Goal: Contribute content: Contribute content

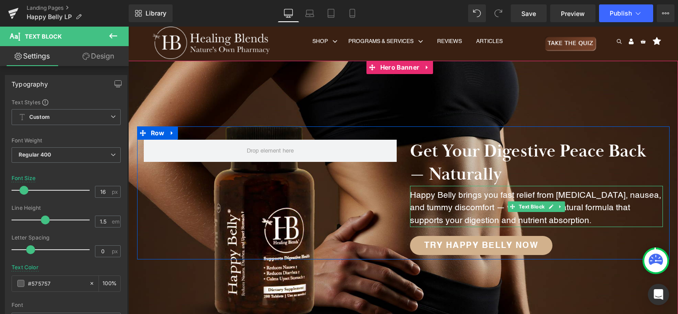
click at [427, 199] on p "Happy Belly brings you fast relief from [MEDICAL_DATA], nausea, and tummy disco…" at bounding box center [536, 209] width 253 height 38
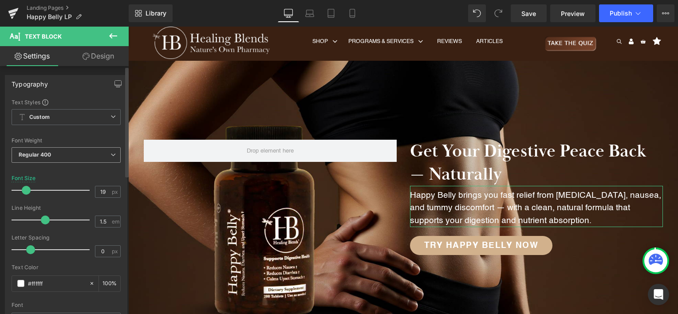
click at [72, 158] on span "Regular 400" at bounding box center [66, 155] width 109 height 16
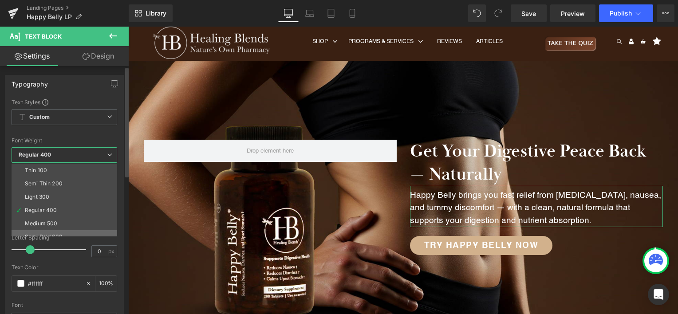
click at [64, 230] on li "Semi Bold 600" at bounding box center [67, 236] width 110 height 13
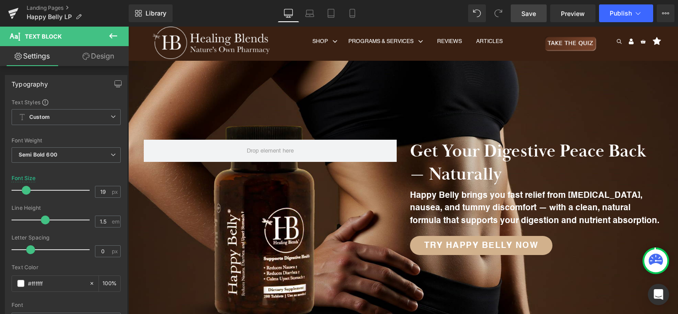
click at [533, 12] on span "Save" at bounding box center [529, 13] width 15 height 9
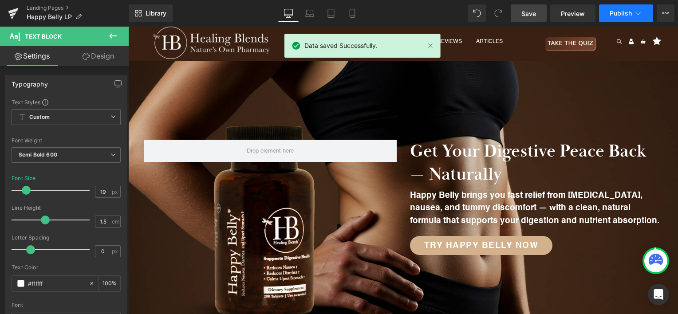
click at [612, 15] on span "Publish" at bounding box center [621, 13] width 22 height 7
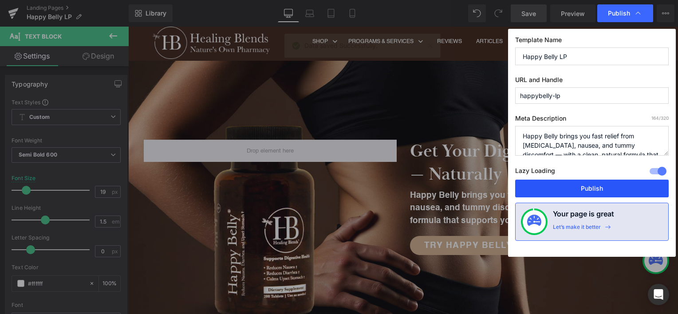
click at [588, 189] on button "Publish" at bounding box center [592, 189] width 154 height 18
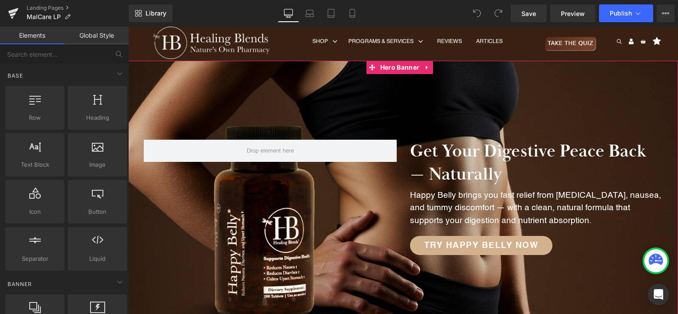
click at [332, 75] on div at bounding box center [403, 198] width 550 height 274
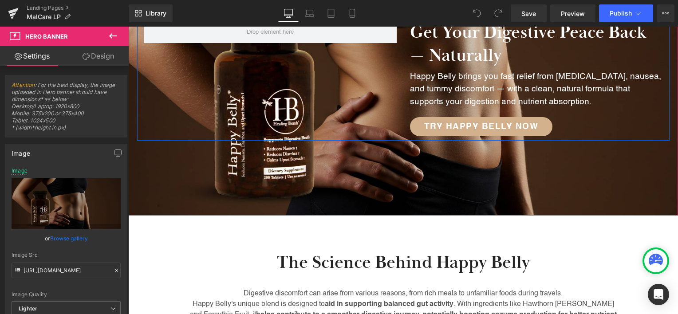
scroll to position [133, 0]
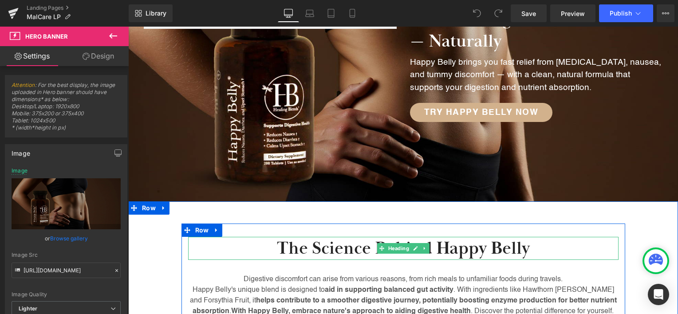
click at [455, 249] on h2 "The Science Behind Happy Belly" at bounding box center [403, 248] width 431 height 23
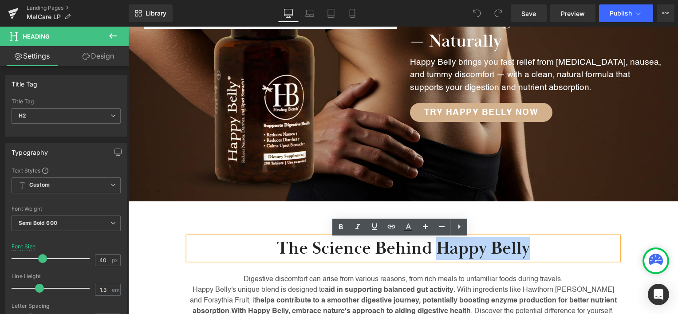
drag, startPoint x: 455, startPoint y: 249, endPoint x: 486, endPoint y: 247, distance: 31.1
click at [486, 247] on h2 "The Science Behind Happy Belly" at bounding box center [403, 248] width 431 height 23
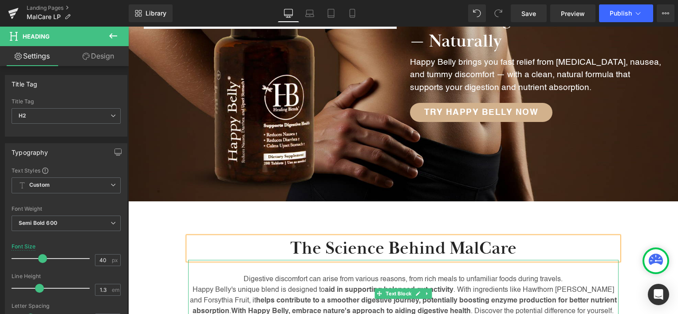
click at [447, 287] on p "Happy Belly's unique blend is designed to aid in supporting balanced gut activi…" at bounding box center [403, 301] width 431 height 32
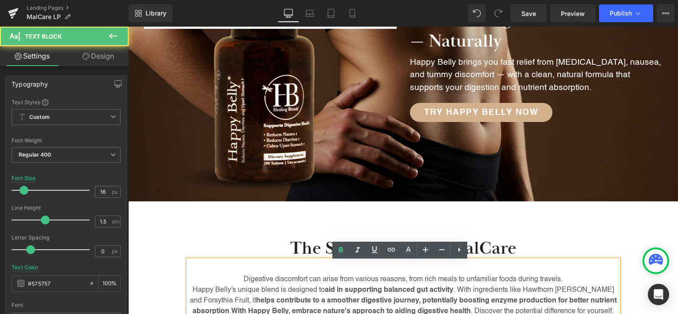
click at [434, 289] on span "aid in supporting balanced gut activity" at bounding box center [389, 290] width 129 height 7
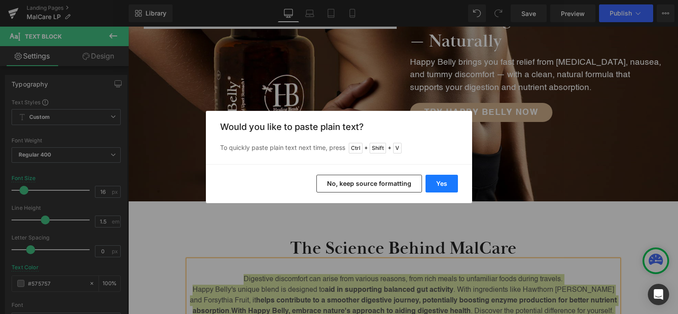
click at [445, 182] on button "Yes" at bounding box center [442, 184] width 32 height 18
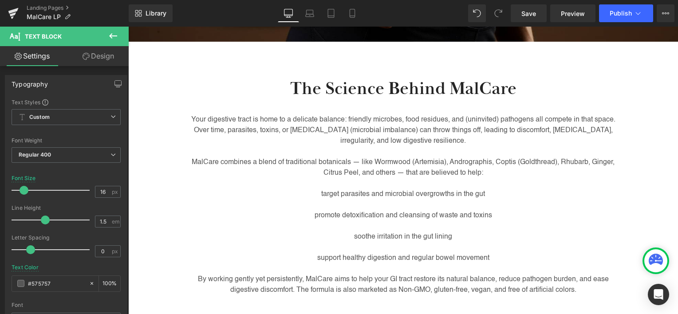
scroll to position [311, 0]
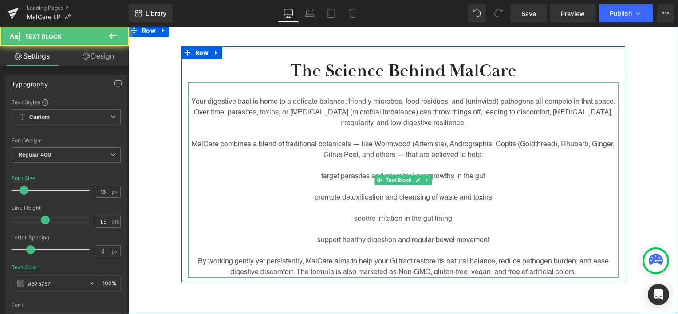
click at [393, 237] on p "support healthy digestion and regular bowel movement" at bounding box center [403, 240] width 431 height 11
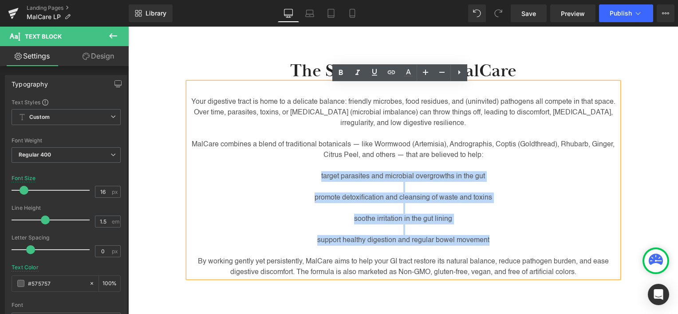
drag, startPoint x: 492, startPoint y: 241, endPoint x: 318, endPoint y: 179, distance: 184.5
click at [318, 179] on div "Your digestive tract is home to a delicate balance: friendly microbes, food res…" at bounding box center [403, 180] width 431 height 195
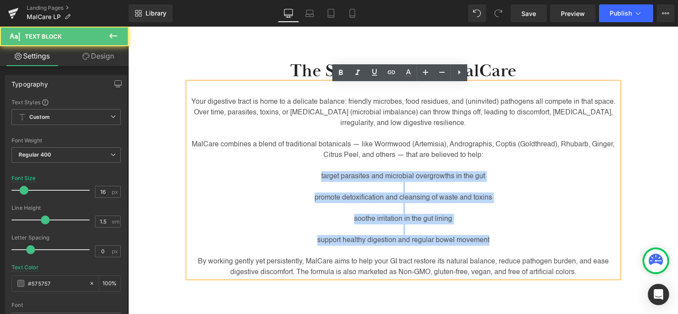
click at [340, 188] on p at bounding box center [403, 187] width 431 height 11
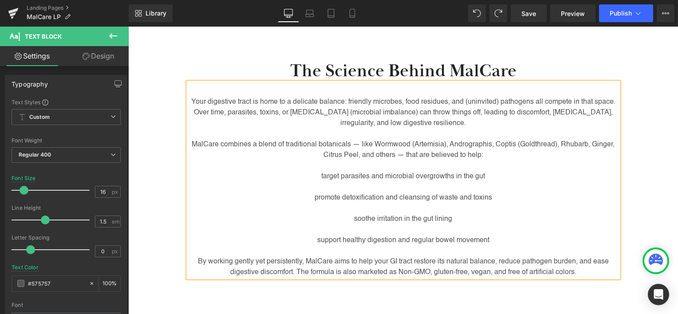
click at [377, 187] on p at bounding box center [403, 187] width 431 height 11
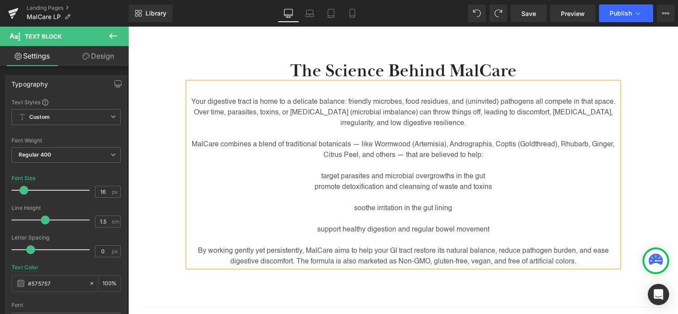
click at [383, 201] on p at bounding box center [403, 198] width 431 height 11
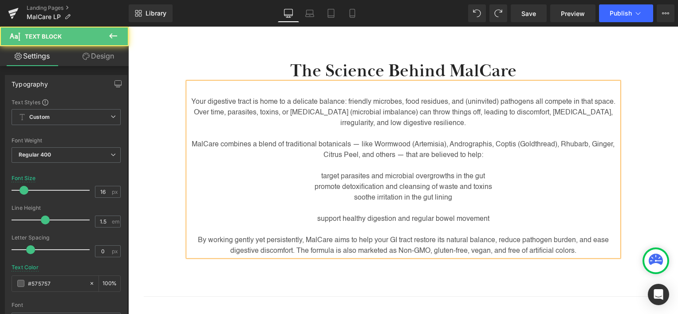
click at [380, 210] on p at bounding box center [403, 208] width 431 height 11
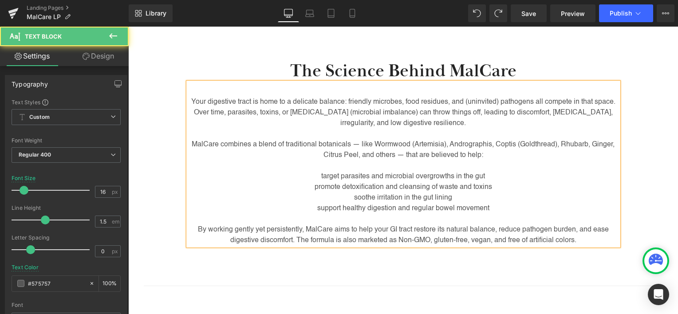
click at [317, 178] on p "target parasites and microbial overgrowths in the gut" at bounding box center [403, 176] width 431 height 11
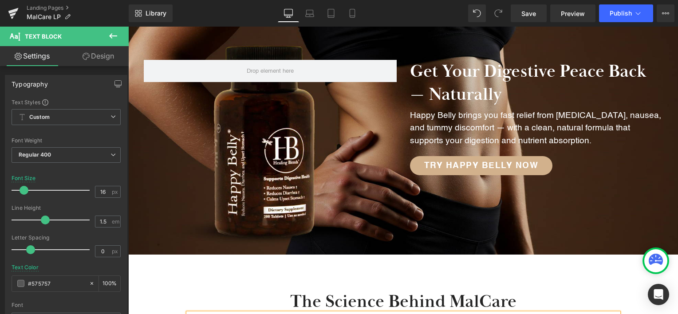
scroll to position [0, 0]
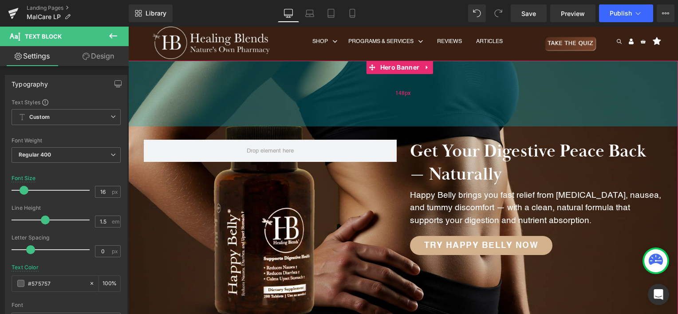
click at [514, 78] on div "148px" at bounding box center [403, 94] width 550 height 66
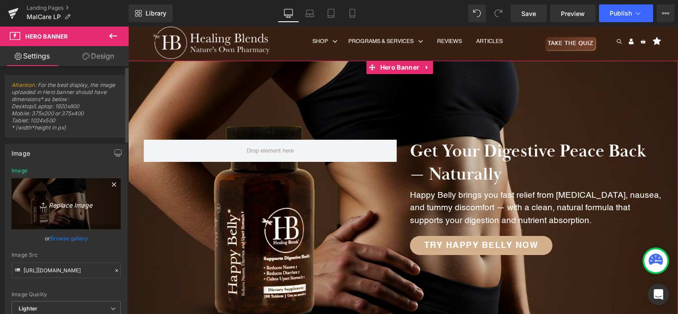
click at [69, 202] on icon "Replace Image" at bounding box center [66, 203] width 71 height 11
type input "C:\fakepath\MalCare Hero Banner.webp"
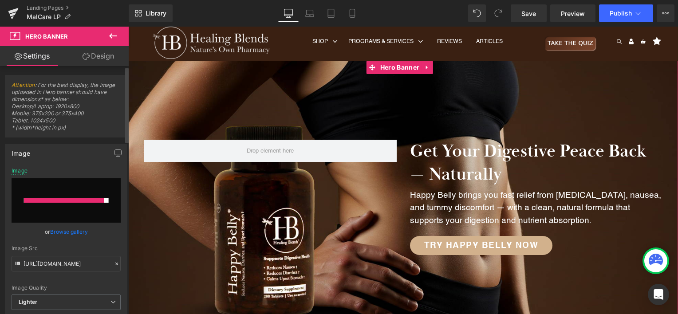
type input "https://ucarecdn.com/94a33844-1b4c-441e-9908-9e8cea2cd2e9/-/format/auto/-/previ…"
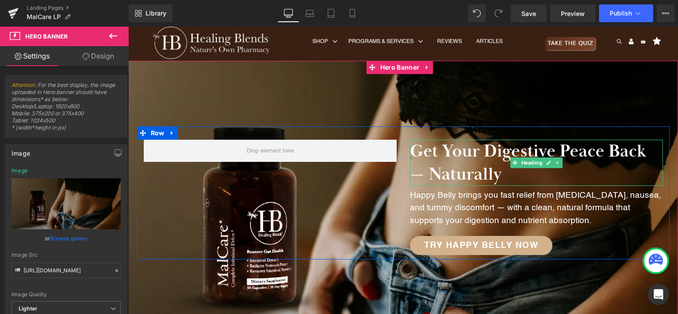
click at [447, 173] on h2 "Get Your Digestive Peace Back — Naturally" at bounding box center [536, 163] width 253 height 46
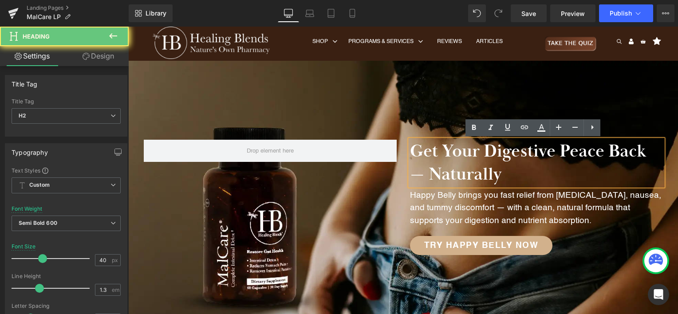
click at [452, 170] on h2 "Get Your Digestive Peace Back — Naturally" at bounding box center [536, 163] width 253 height 46
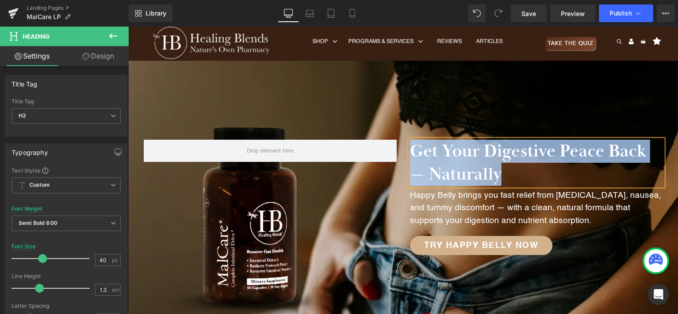
paste div
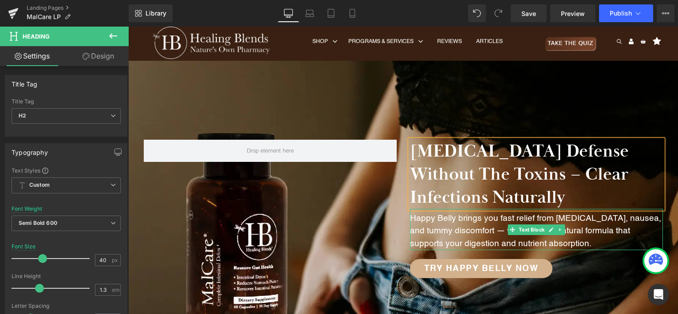
click at [437, 228] on p "Happy Belly brings you fast relief from [MEDICAL_DATA], nausea, and tummy disco…" at bounding box center [536, 232] width 253 height 38
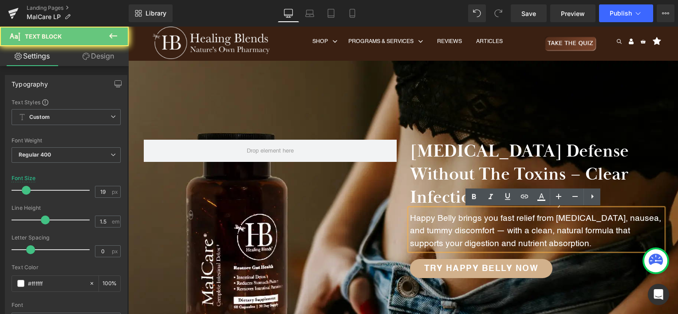
click at [438, 225] on p "Happy Belly brings you fast relief from [MEDICAL_DATA], nausea, and tummy disco…" at bounding box center [536, 232] width 253 height 38
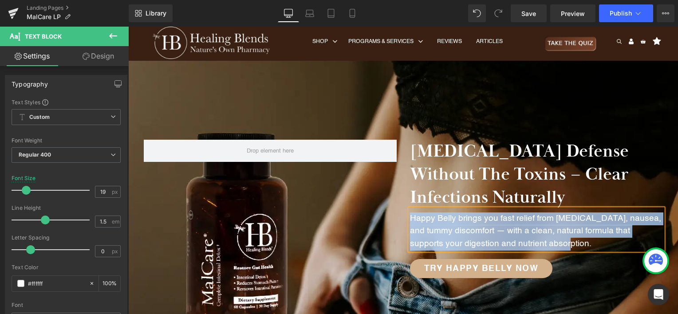
paste div
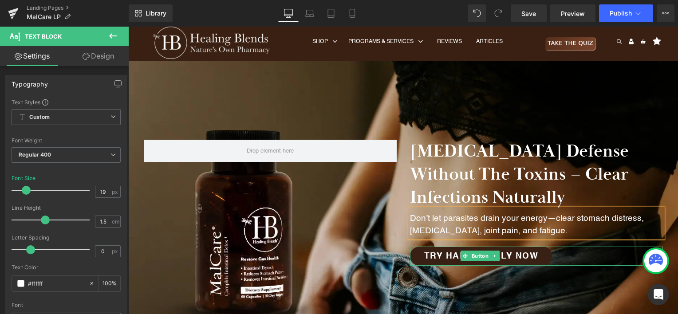
click at [452, 255] on span "Try Happy Belly Now" at bounding box center [481, 256] width 115 height 8
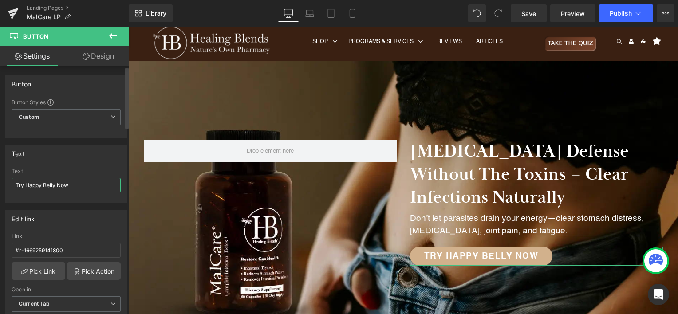
click at [29, 183] on input "Try Happy Belly Now" at bounding box center [66, 185] width 109 height 15
drag, startPoint x: 29, startPoint y: 183, endPoint x: 49, endPoint y: 182, distance: 19.6
click at [49, 182] on input "Try Happy Belly Now" at bounding box center [66, 185] width 109 height 15
type input "Try MalCare Now"
drag, startPoint x: 75, startPoint y: 246, endPoint x: 0, endPoint y: 242, distance: 74.7
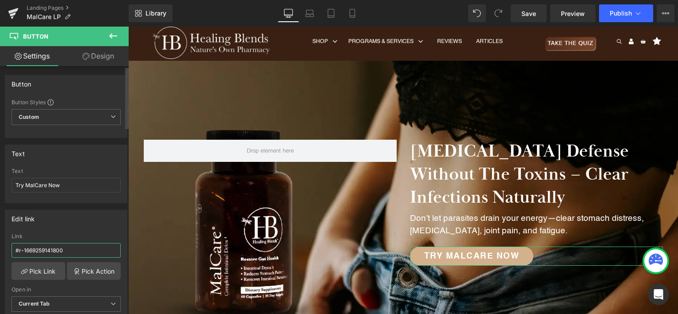
click at [0, 242] on html "You are previewing how the will restyle your page. You can not edit Elements in…" at bounding box center [339, 157] width 678 height 314
paste input "https://healingblendsglobal.com/collections/all/products/malcare?variant=288979…"
type input "https://healingblendsglobal.com/collections/all/products/malcare?variant=288979…"
click at [537, 16] on link "Save" at bounding box center [529, 13] width 36 height 18
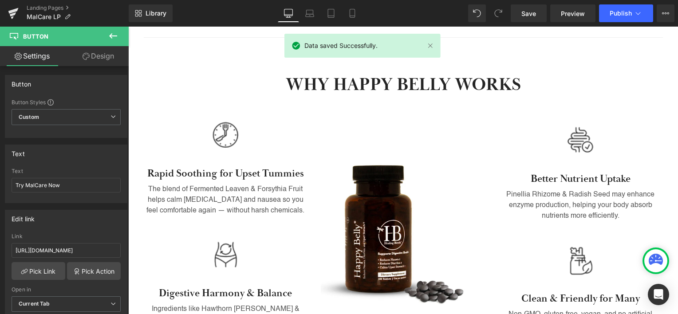
scroll to position [573, 0]
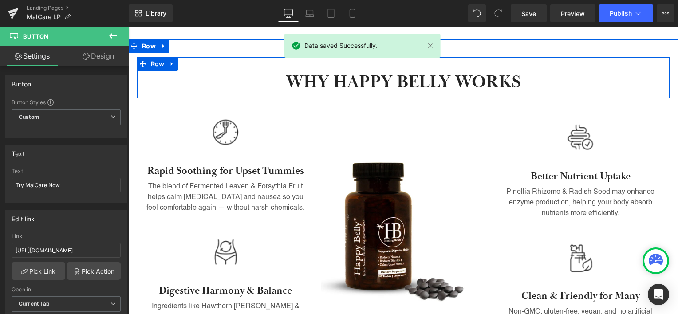
click at [128, 27] on div at bounding box center [128, 27] width 0 height 0
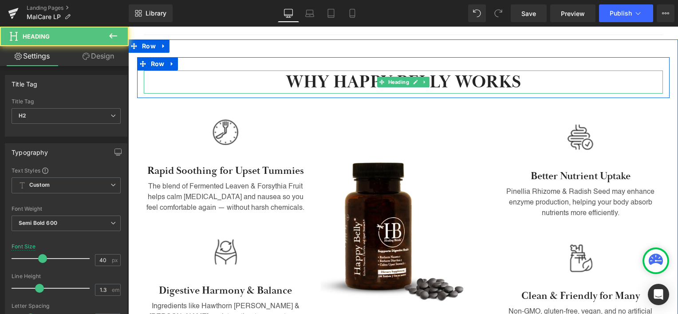
click at [360, 85] on h2 "WHY HAPPY BELLY WORKS" at bounding box center [403, 82] width 519 height 23
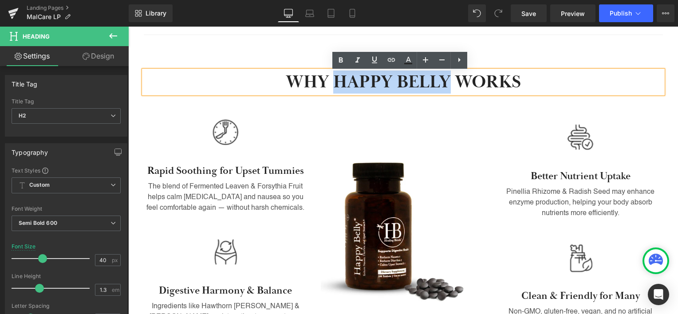
drag, startPoint x: 360, startPoint y: 85, endPoint x: 401, endPoint y: 78, distance: 41.9
click at [401, 78] on h2 "WHY HAPPY BELLY WORKS" at bounding box center [403, 82] width 519 height 23
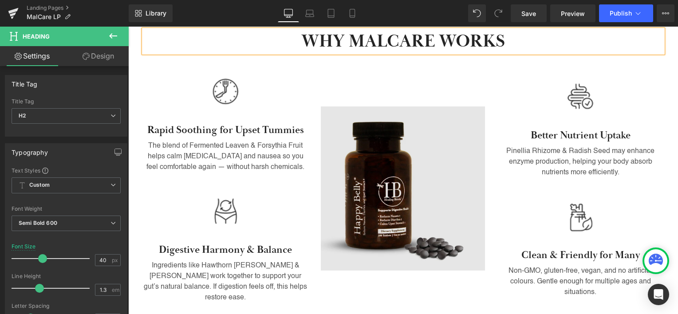
scroll to position [617, 0]
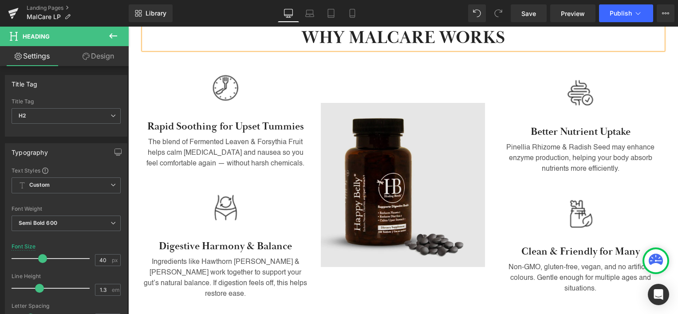
click at [372, 174] on img at bounding box center [403, 185] width 164 height 164
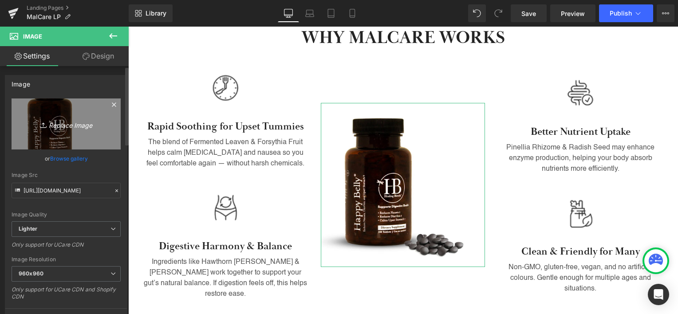
click at [42, 119] on icon "Replace Image" at bounding box center [66, 124] width 71 height 11
type input "C:\fakepath\Malcare_e3b697fd-dd2b-41aa-b0d6-31a5b6cb4ce4.webp"
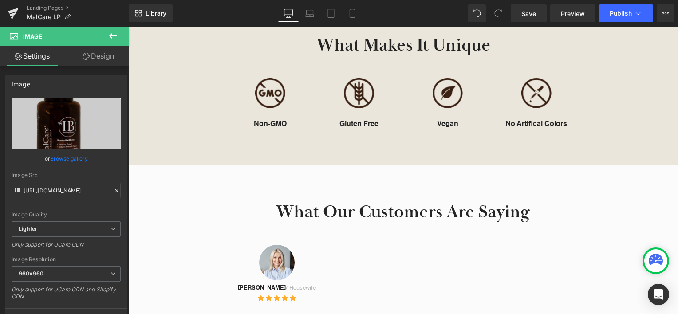
type input "https://ucarecdn.com/c496d6b4-793d-4b22-8a27-e6642c40c32e/-/format/auto/-/previ…"
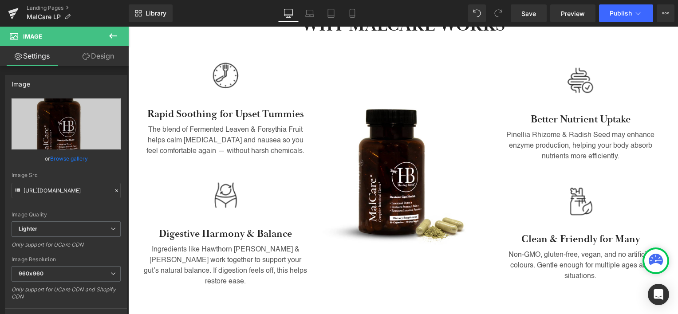
scroll to position [632, 0]
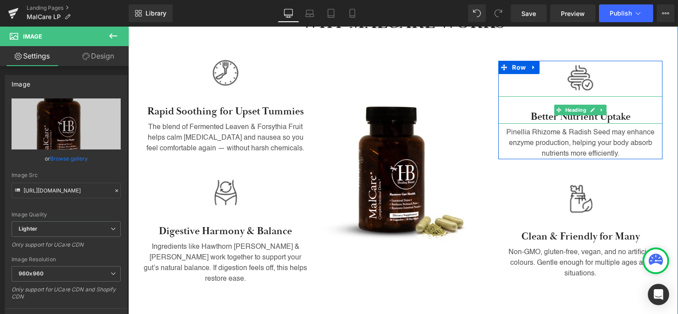
click at [539, 111] on h3 "Better Nutrient Uptake" at bounding box center [580, 117] width 164 height 13
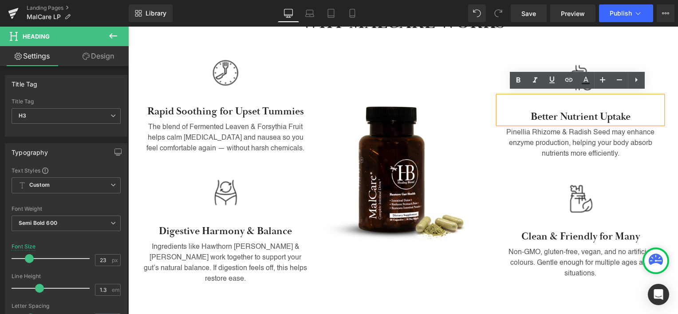
click at [540, 111] on h3 "Better Nutrient Uptake" at bounding box center [580, 117] width 164 height 13
drag, startPoint x: 540, startPoint y: 111, endPoint x: 604, endPoint y: 115, distance: 64.5
click at [615, 112] on h3 "Better Nutrient Uptake" at bounding box center [580, 117] width 164 height 13
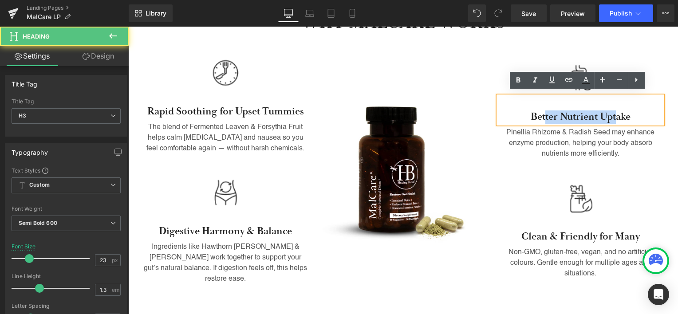
click at [541, 113] on h3 "Better Nutrient Uptake" at bounding box center [580, 117] width 164 height 13
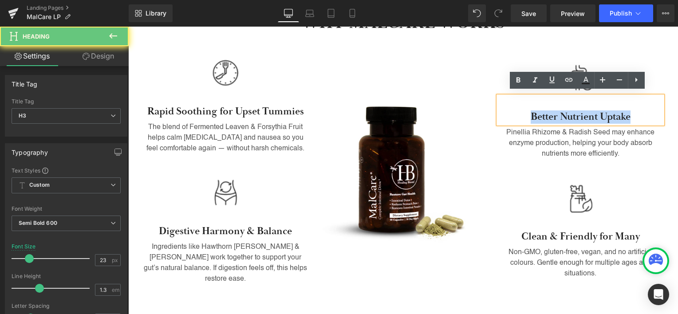
drag, startPoint x: 541, startPoint y: 113, endPoint x: 598, endPoint y: 113, distance: 57.7
click at [598, 113] on h3 "Better Nutrient Uptake" at bounding box center [580, 117] width 164 height 13
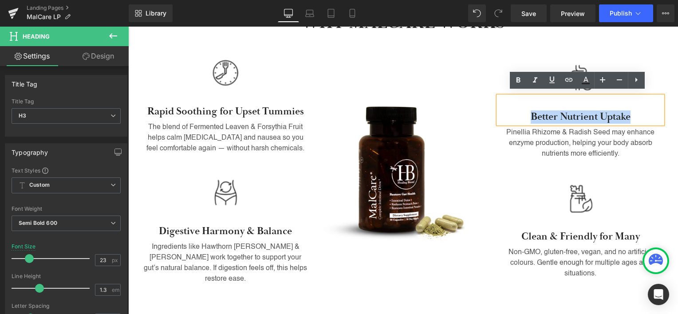
paste div
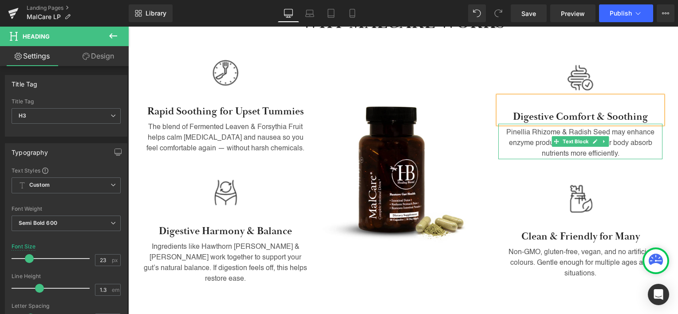
click at [530, 133] on p "Pinellia Rhizome & Radish Seed may enhance enzyme production, helping your body…" at bounding box center [580, 143] width 164 height 32
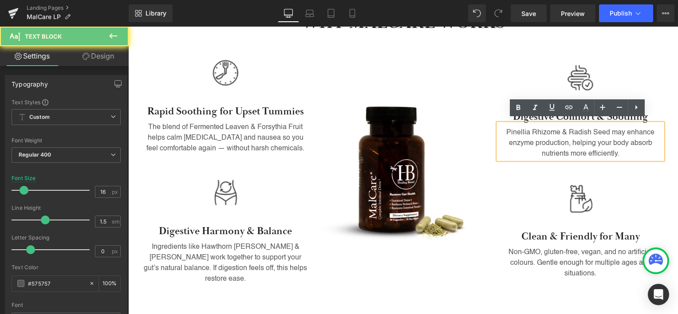
click at [539, 129] on p "Pinellia Rhizome & Radish Seed may enhance enzyme production, helping your body…" at bounding box center [580, 143] width 164 height 32
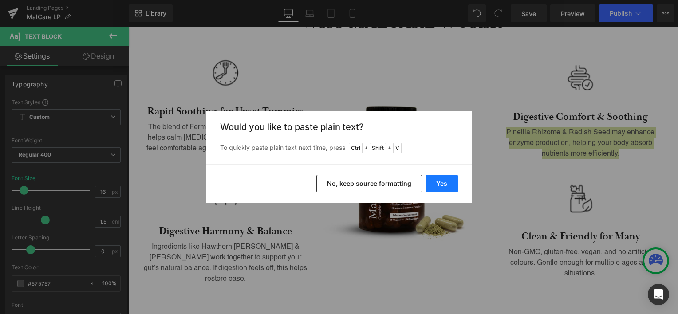
click at [442, 181] on button "Yes" at bounding box center [442, 184] width 32 height 18
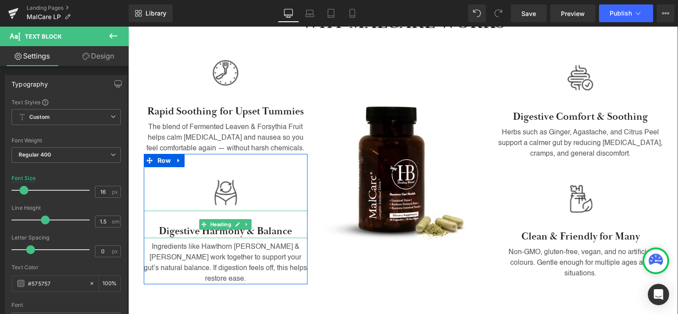
click at [182, 233] on h3 "Digestive Harmony & Balance" at bounding box center [226, 231] width 164 height 13
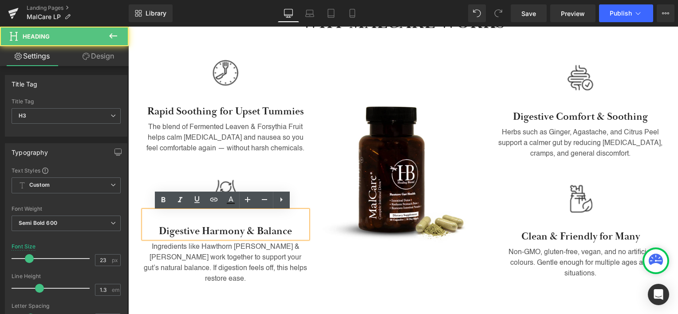
click at [182, 233] on h3 "Digestive Harmony & Balance" at bounding box center [226, 231] width 164 height 13
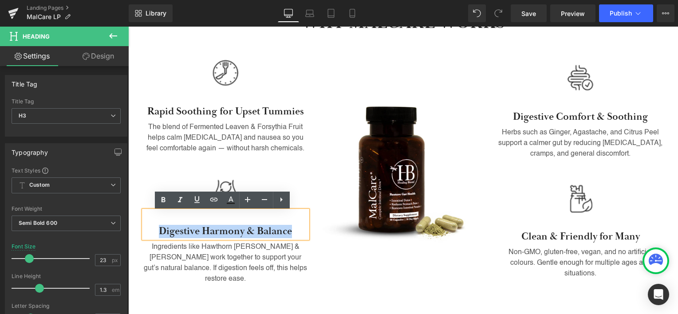
drag, startPoint x: 182, startPoint y: 233, endPoint x: 272, endPoint y: 237, distance: 89.3
click at [272, 237] on h3 "Digestive Harmony & Balance" at bounding box center [226, 231] width 164 height 13
paste div
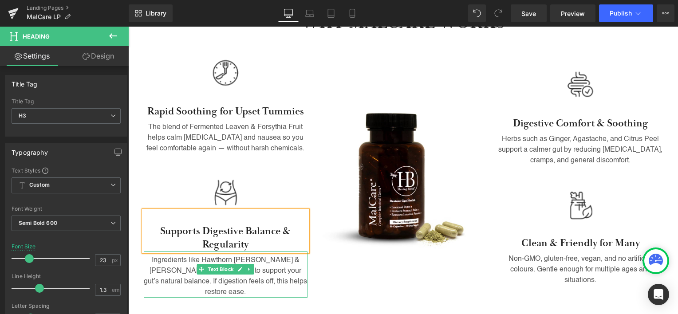
click at [185, 275] on p "Ingredients like Hawthorn [PERSON_NAME] & [PERSON_NAME] work together to suppor…" at bounding box center [226, 276] width 164 height 43
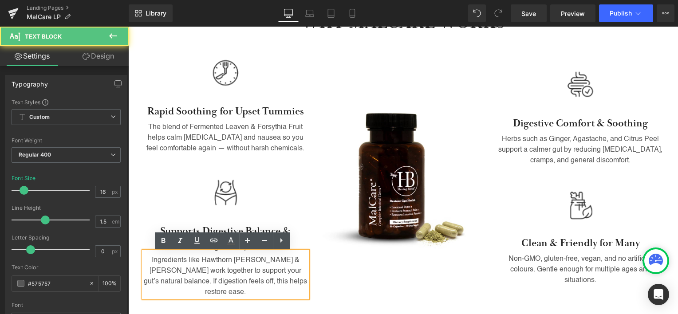
click at [179, 263] on p "Ingredients like Hawthorn [PERSON_NAME] & [PERSON_NAME] work together to suppor…" at bounding box center [226, 276] width 164 height 43
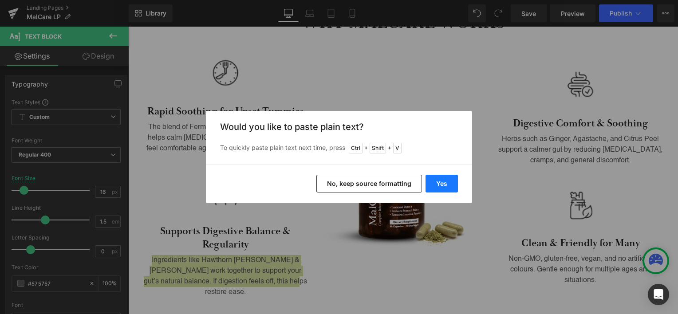
click at [445, 182] on button "Yes" at bounding box center [442, 184] width 32 height 18
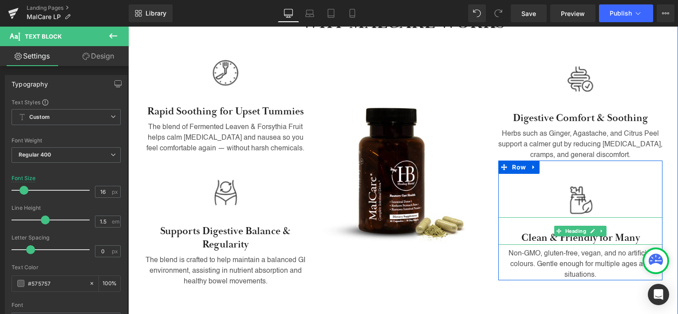
click at [532, 238] on h3 "Clean & Friendly for Many" at bounding box center [580, 238] width 164 height 13
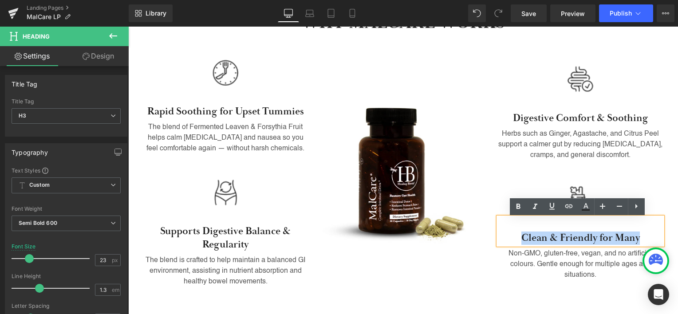
drag, startPoint x: 532, startPoint y: 238, endPoint x: 617, endPoint y: 237, distance: 85.2
click at [617, 237] on h3 "Clean & Friendly for Many" at bounding box center [580, 238] width 164 height 13
paste div
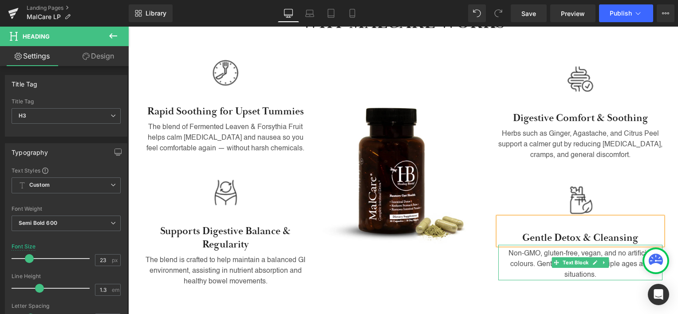
click at [531, 261] on p "Non-GMO, gluten-free, vegan, and no artificial colours. Gentle enough for multi…" at bounding box center [580, 265] width 164 height 32
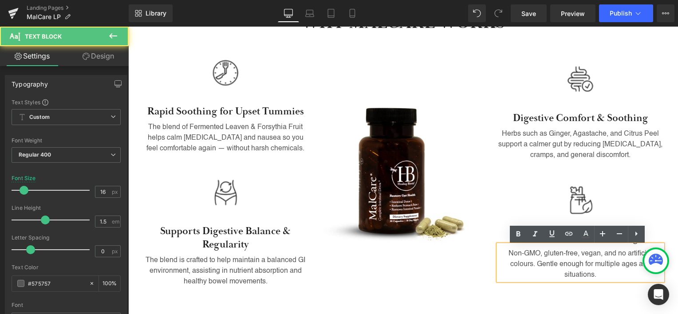
click at [534, 258] on p "Non-GMO, gluten-free, vegan, and no artificial colours. Gentle enough for multi…" at bounding box center [580, 265] width 164 height 32
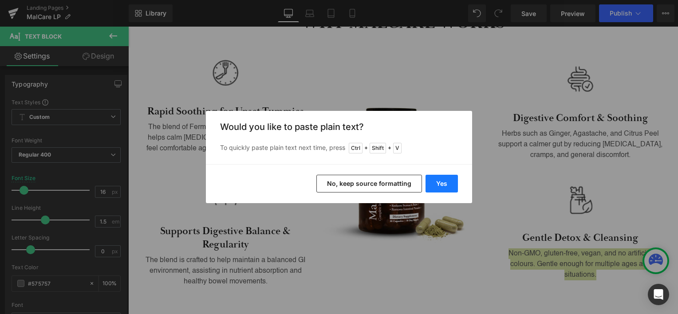
click at [444, 181] on button "Yes" at bounding box center [442, 184] width 32 height 18
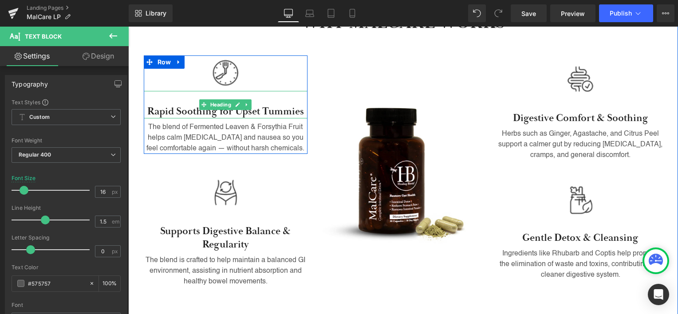
click at [163, 115] on h3 "Rapid Soothing for Upset Tummies" at bounding box center [226, 111] width 164 height 13
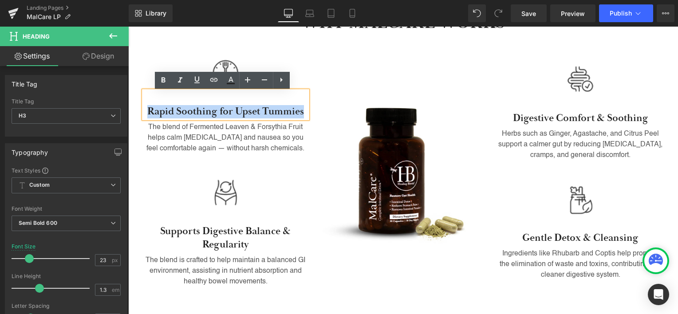
drag, startPoint x: 163, startPoint y: 115, endPoint x: 263, endPoint y: 109, distance: 100.5
click at [263, 109] on h3 "Rapid Soothing for Upset Tummies" at bounding box center [226, 111] width 164 height 13
paste div
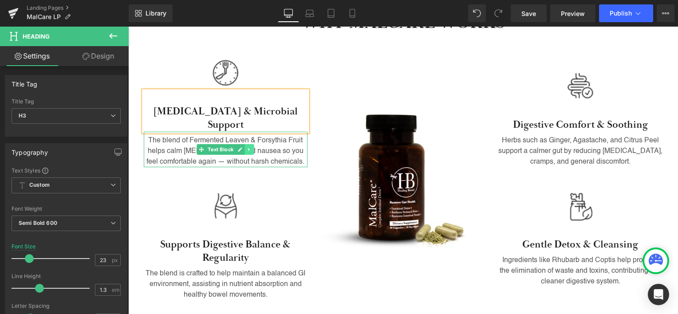
click at [248, 147] on icon at bounding box center [249, 149] width 5 height 5
click at [278, 135] on p "The blend of Fermented Leaven & Forsythia Fruit helps calm [MEDICAL_DATA] and n…" at bounding box center [226, 151] width 164 height 32
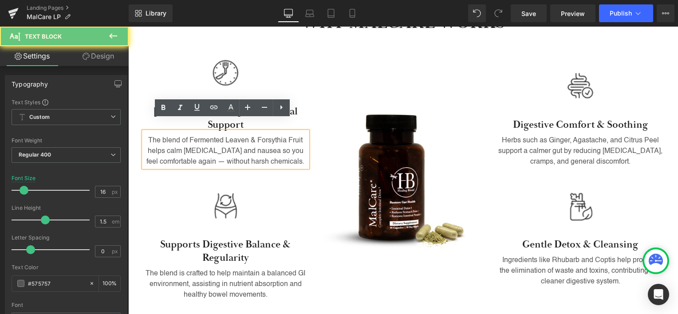
click at [274, 135] on p "The blend of Fermented Leaven & Forsythia Fruit helps calm [MEDICAL_DATA] and n…" at bounding box center [226, 151] width 164 height 32
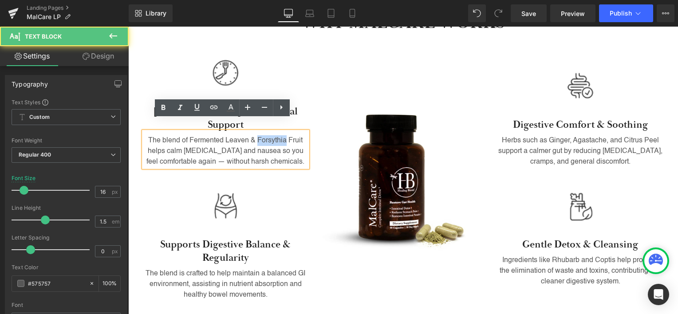
click at [274, 135] on p "The blend of Fermented Leaven & Forsythia Fruit helps calm [MEDICAL_DATA] and n…" at bounding box center [226, 151] width 164 height 32
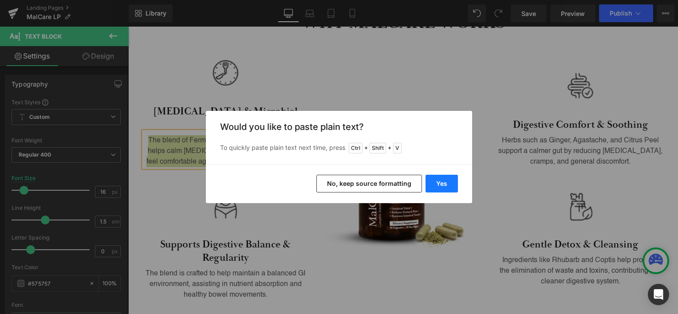
click at [441, 183] on button "Yes" at bounding box center [442, 184] width 32 height 18
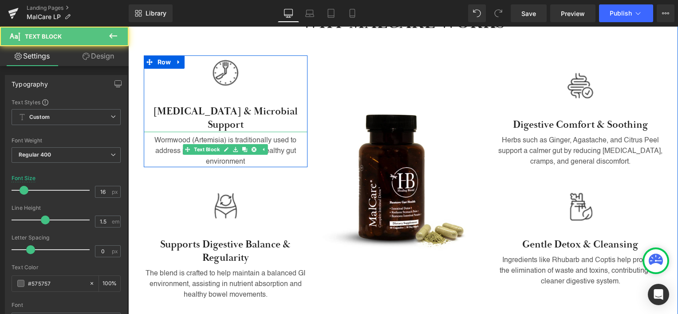
click at [266, 152] on p "Wormwood (Artemisia) is traditionally used to address parasites and maintain a …" at bounding box center [226, 151] width 164 height 32
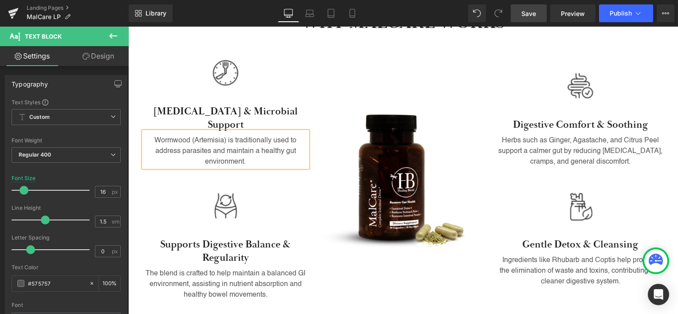
click at [526, 8] on link "Save" at bounding box center [529, 13] width 36 height 18
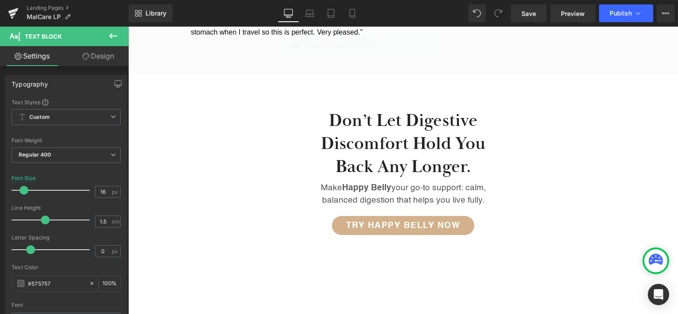
scroll to position [1392, 0]
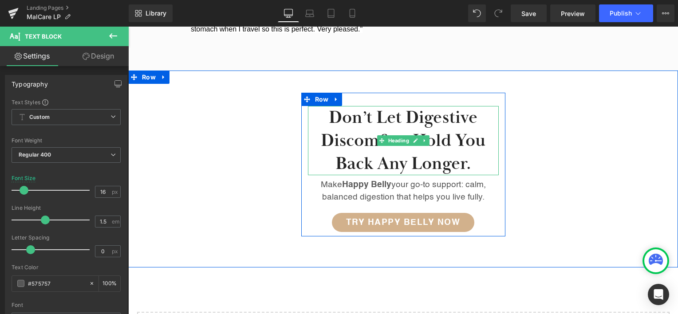
click at [353, 133] on h2 "Don’t let digestive discomfort hold you back any longer." at bounding box center [403, 140] width 191 height 69
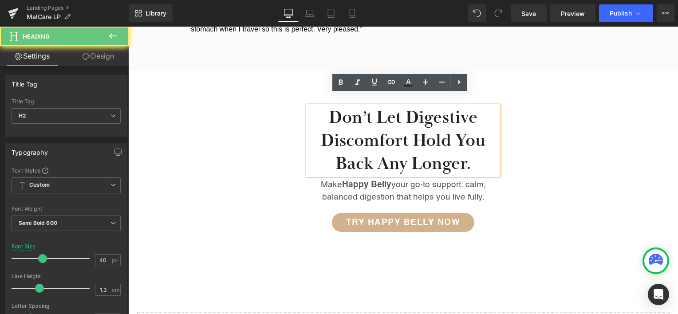
click at [355, 128] on h2 "Don’t let digestive discomfort hold you back any longer." at bounding box center [403, 140] width 191 height 69
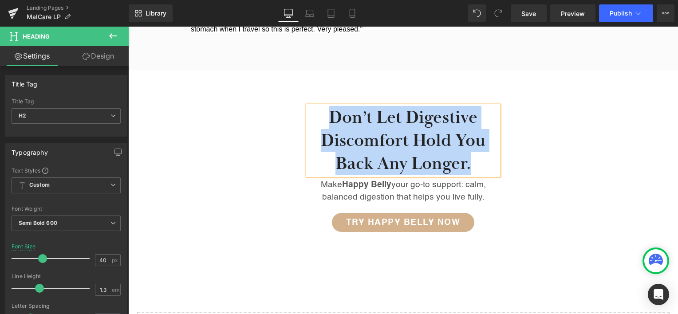
paste div
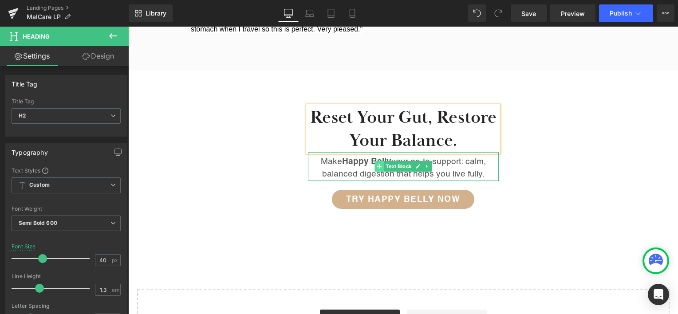
click at [378, 164] on icon at bounding box center [379, 166] width 5 height 5
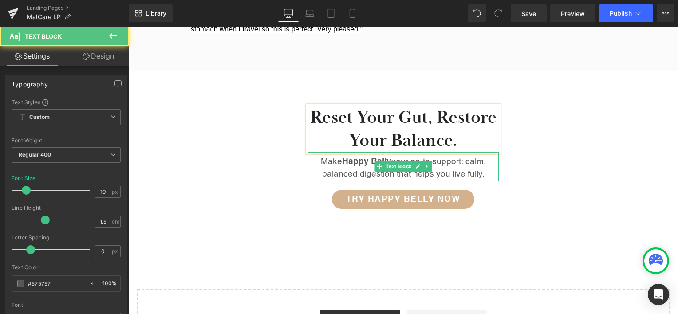
click at [358, 158] on strong "Happy Belly" at bounding box center [366, 162] width 49 height 8
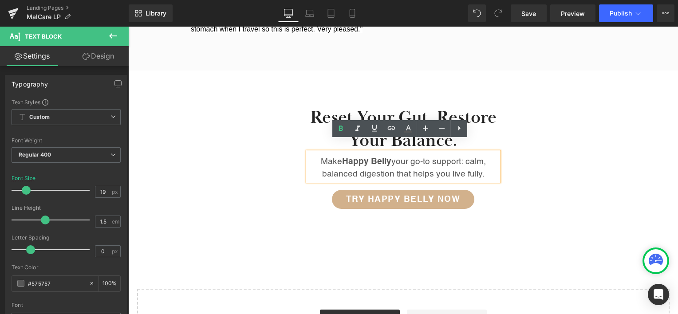
click at [360, 158] on strong "Happy Belly" at bounding box center [366, 162] width 49 height 8
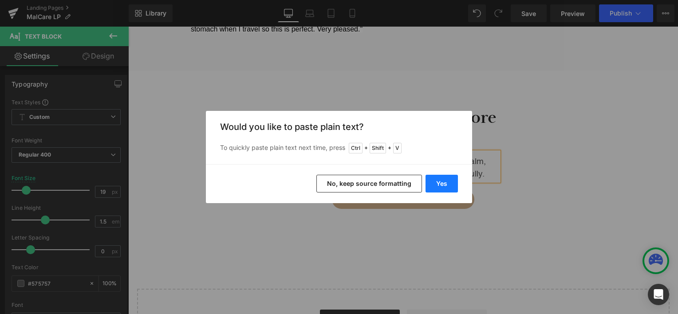
click at [441, 183] on button "Yes" at bounding box center [442, 184] width 32 height 18
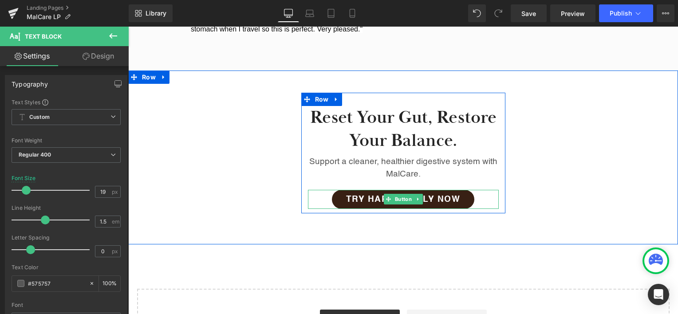
click at [433, 190] on link "Try Happy Belly Now" at bounding box center [403, 199] width 143 height 19
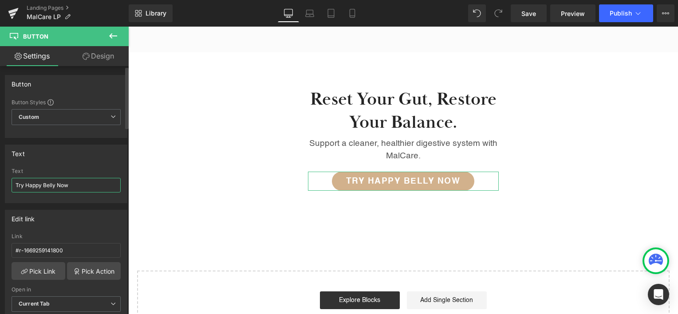
click at [28, 182] on input "Try Happy Belly Now" at bounding box center [66, 185] width 109 height 15
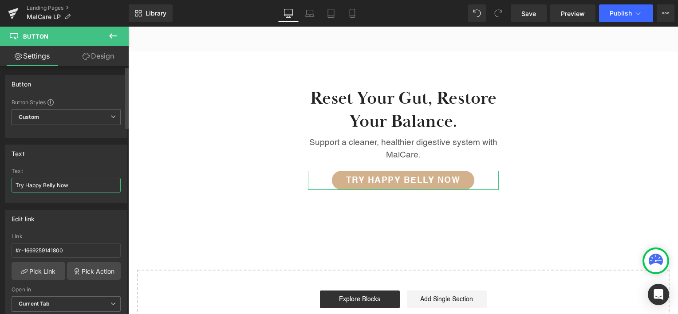
drag, startPoint x: 28, startPoint y: 182, endPoint x: 55, endPoint y: 183, distance: 27.6
click at [55, 183] on input "Try Happy Belly Now" at bounding box center [66, 185] width 109 height 15
type input "Try MalCare Now"
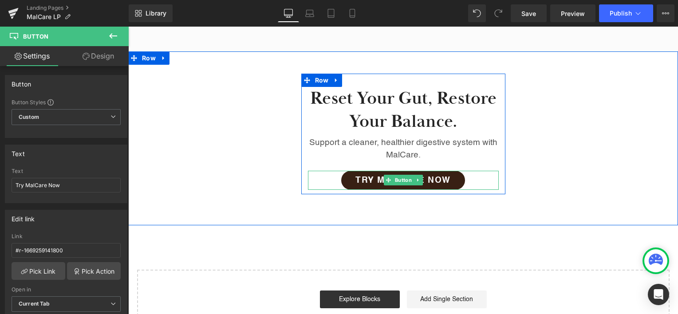
click at [380, 176] on link "Try MalCare Now" at bounding box center [403, 180] width 124 height 19
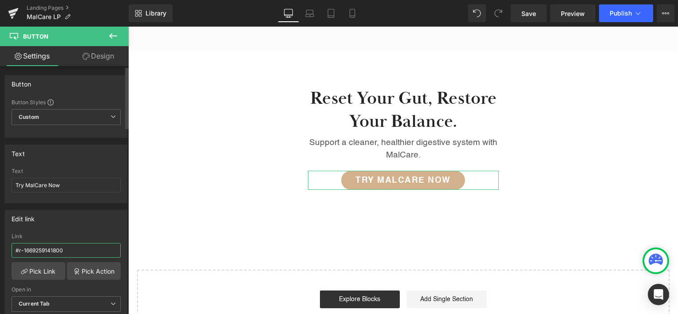
drag, startPoint x: 69, startPoint y: 247, endPoint x: 0, endPoint y: 249, distance: 69.3
click at [0, 252] on div "Edit link #r-1669259141800 Link #r-1669259141800 Pick Link Pick Action Current …" at bounding box center [66, 264] width 133 height 122
type input "https://healingblendsglobal.com/collections/all/products/malcare?variant=288979…"
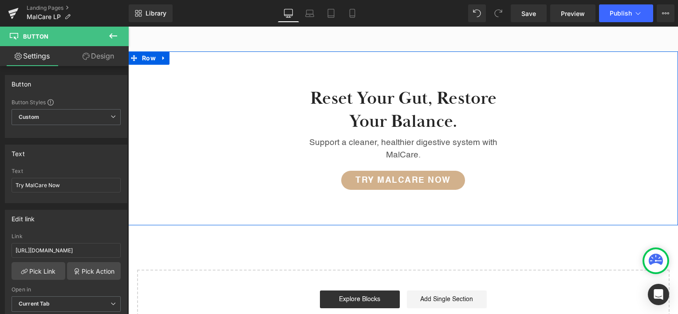
click at [577, 148] on div "Reset your gut, restore your balance. Heading Support a cleaner, healthier dige…" at bounding box center [403, 134] width 550 height 121
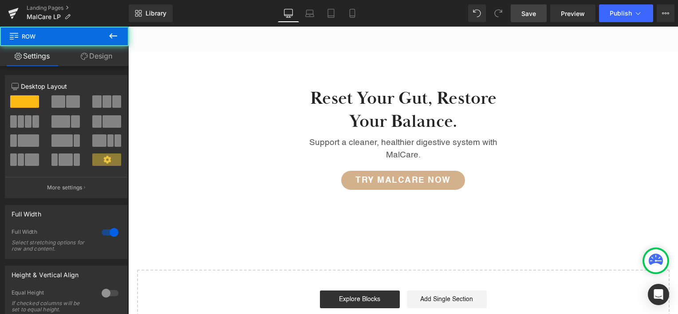
click at [535, 10] on span "Save" at bounding box center [529, 13] width 15 height 9
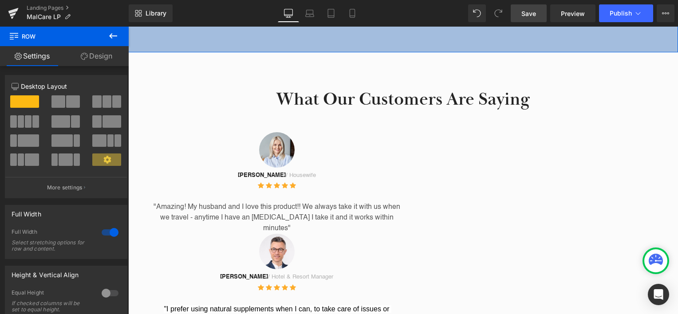
scroll to position [1079, 0]
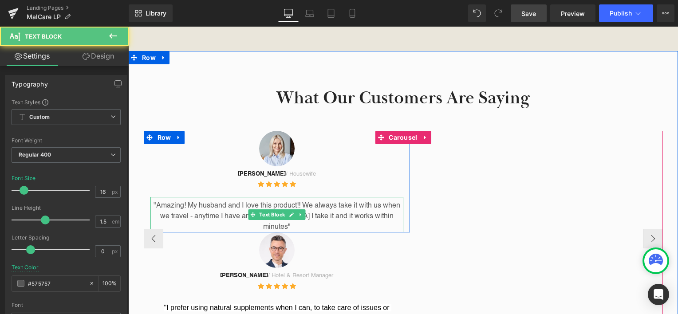
click at [336, 201] on p ""Amazing! My husband and I love this product!! We always take it with us when w…" at bounding box center [276, 217] width 253 height 32
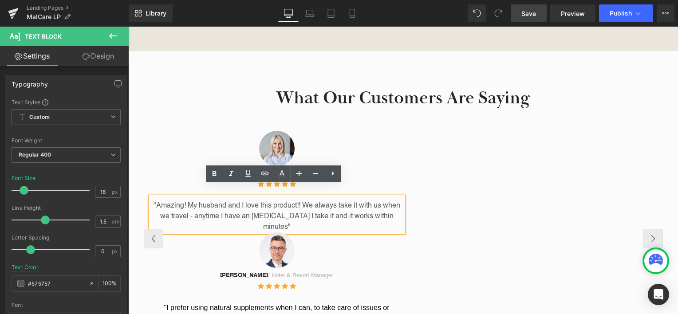
click at [312, 204] on p ""Amazing! My husband and I love this product!! We always take it with us when w…" at bounding box center [276, 217] width 253 height 32
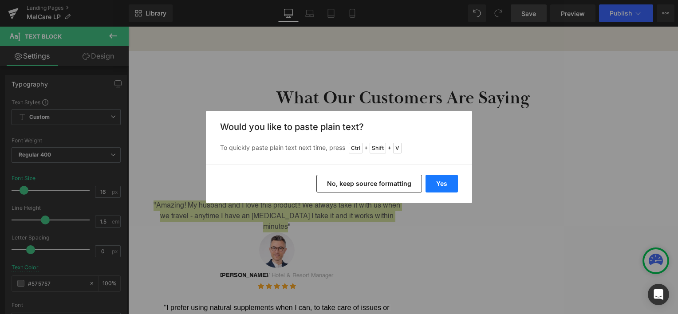
click at [454, 182] on button "Yes" at bounding box center [442, 184] width 32 height 18
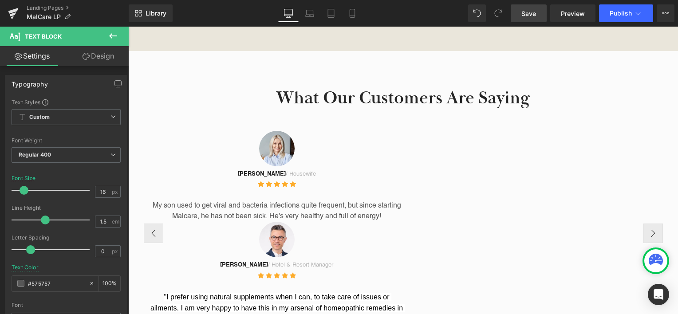
click at [320, 293] on span ""I prefer using natural supplements when I can, to take care of issues or ailme…" at bounding box center [277, 313] width 255 height 41
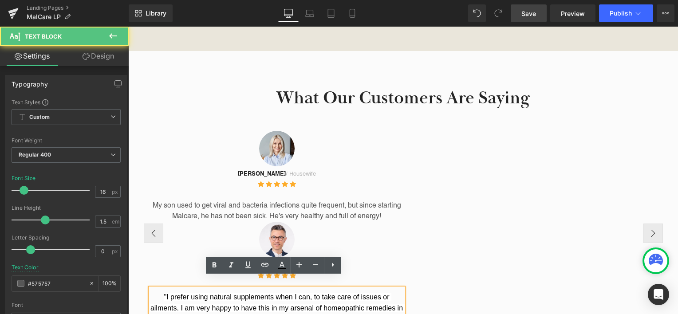
click at [334, 292] on p ""I prefer using natural supplements when I can, to take care of issues or ailme…" at bounding box center [276, 314] width 253 height 44
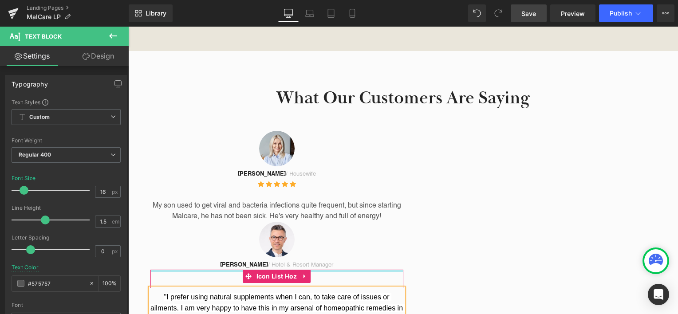
scroll to position [988, 0]
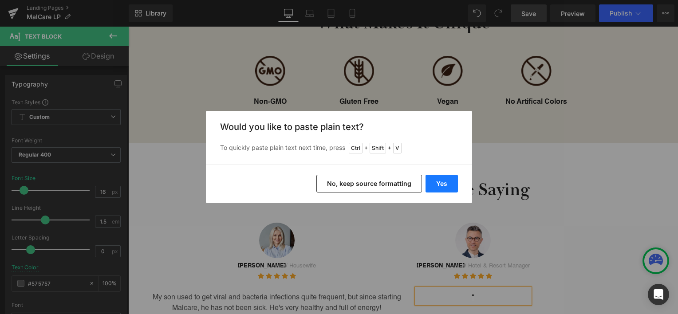
click at [446, 185] on button "Yes" at bounding box center [442, 184] width 32 height 18
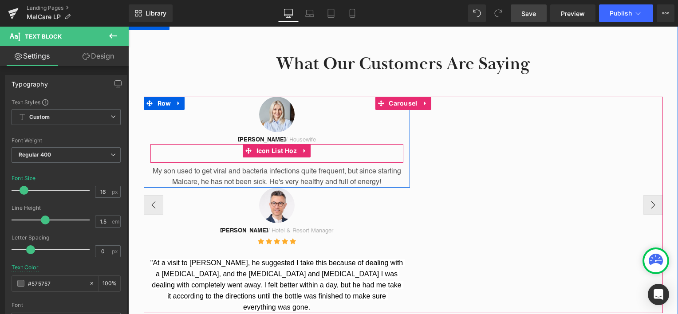
scroll to position [1121, 0]
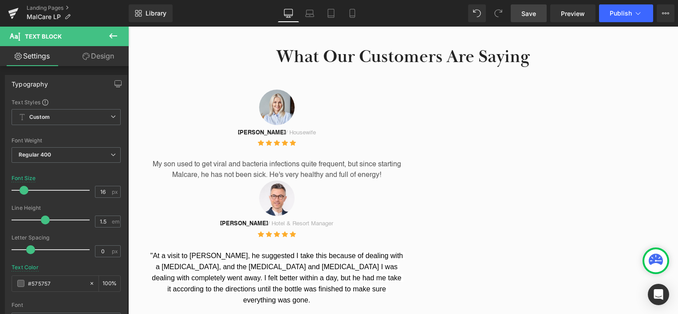
click at [362, 277] on div "Rendering Content" at bounding box center [339, 279] width 55 height 10
click at [359, 280] on div "Rendering Content" at bounding box center [339, 279] width 55 height 10
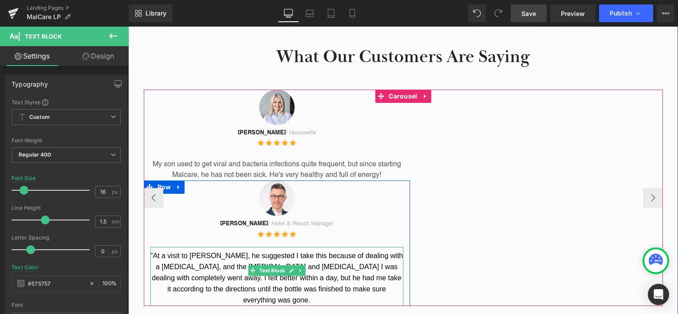
click at [348, 273] on span ""At a visit to Dr Ware, he suggested I take this because of dealing with a para…" at bounding box center [277, 278] width 255 height 52
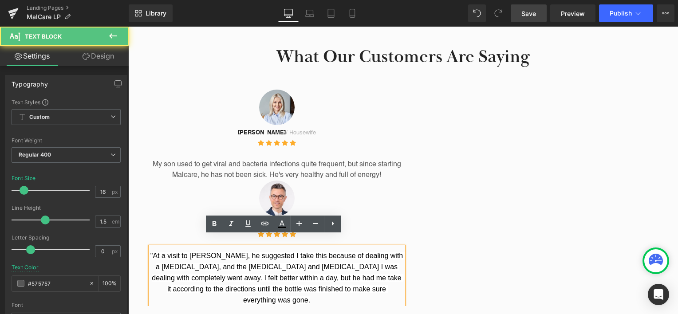
click at [355, 280] on div "Rendering Content" at bounding box center [339, 279] width 55 height 10
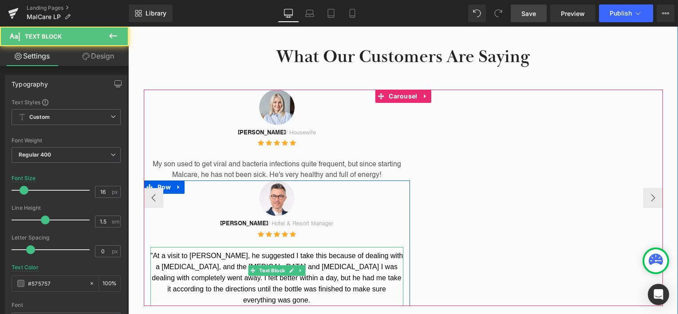
click at [380, 276] on p ""At a visit to Dr Ware, he suggested I take this because of dealing with a para…" at bounding box center [276, 278] width 253 height 55
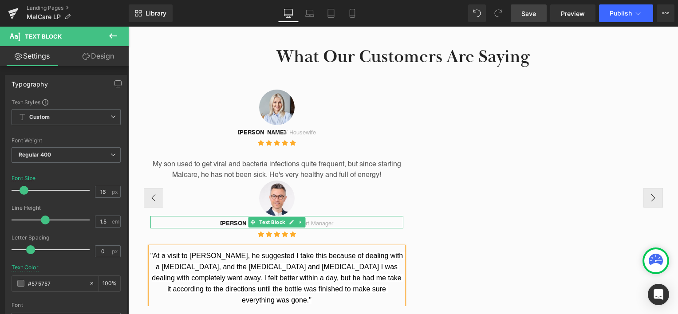
click at [236, 221] on strong "[PERSON_NAME]" at bounding box center [244, 224] width 48 height 6
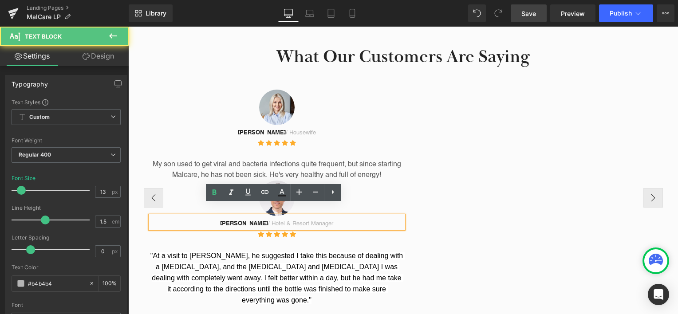
click at [234, 221] on strong "[PERSON_NAME]" at bounding box center [244, 224] width 48 height 6
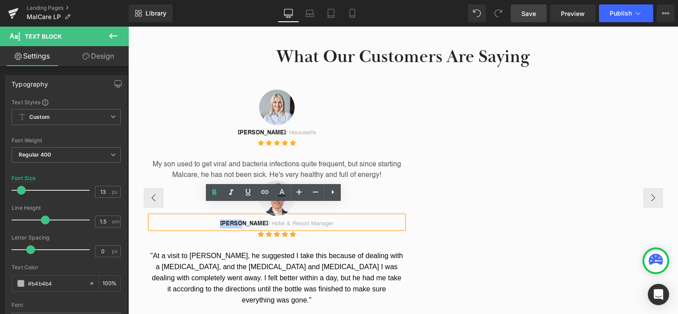
drag, startPoint x: 234, startPoint y: 213, endPoint x: 245, endPoint y: 213, distance: 11.1
click at [245, 221] on strong "[PERSON_NAME]" at bounding box center [244, 224] width 48 height 6
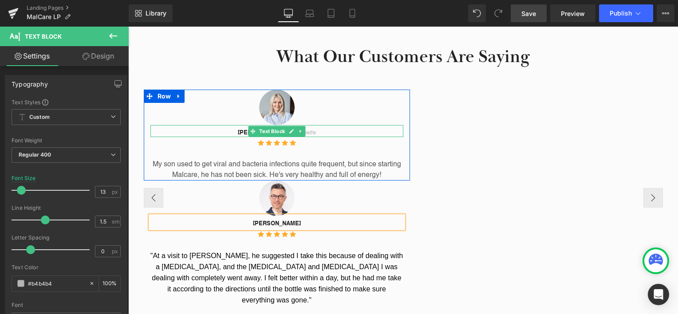
click at [322, 129] on p "Maria C. / Housewife" at bounding box center [276, 133] width 253 height 9
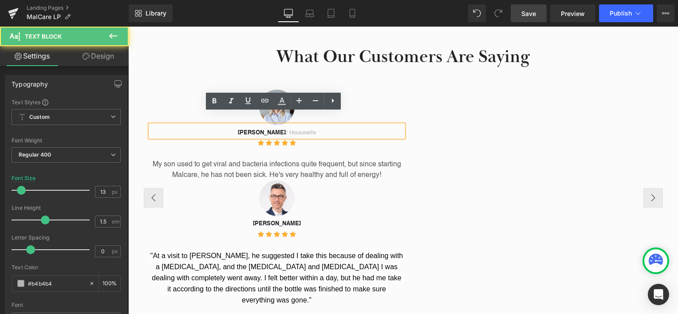
click at [298, 129] on p "Maria C. / Housewife" at bounding box center [276, 133] width 253 height 9
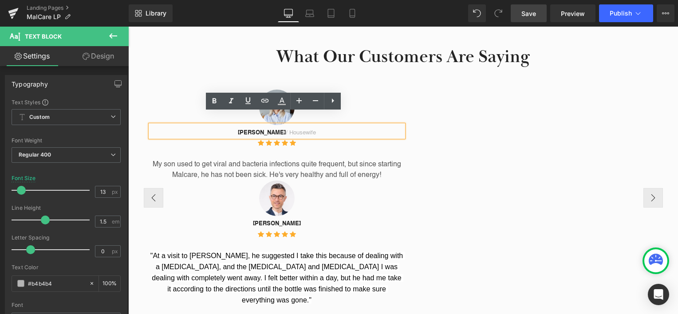
click at [298, 129] on p "Maria C. / Housewife" at bounding box center [276, 133] width 253 height 9
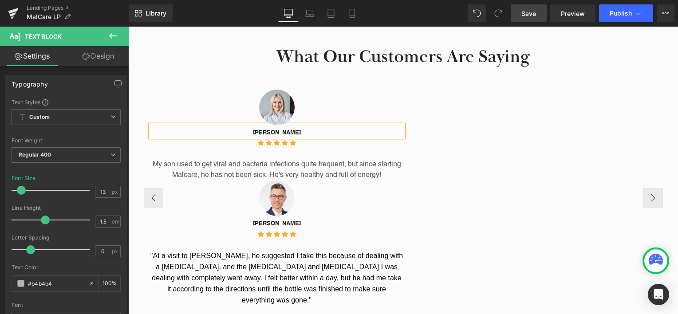
click at [446, 232] on div "Image Maria C. Text Block Icon Icon Icon Icon Icon Icon List Hoz My son used to…" at bounding box center [403, 198] width 519 height 217
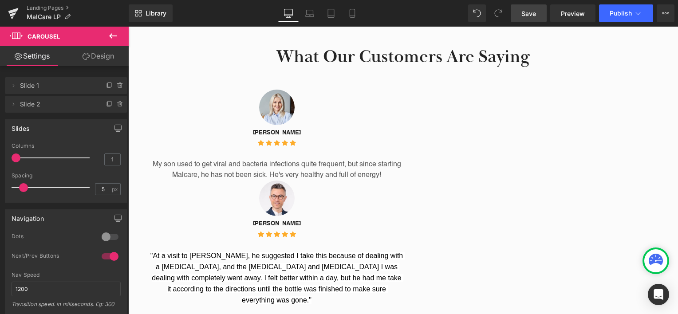
drag, startPoint x: 523, startPoint y: 14, endPoint x: 368, endPoint y: 36, distance: 156.1
click at [523, 14] on span "Save" at bounding box center [529, 13] width 15 height 9
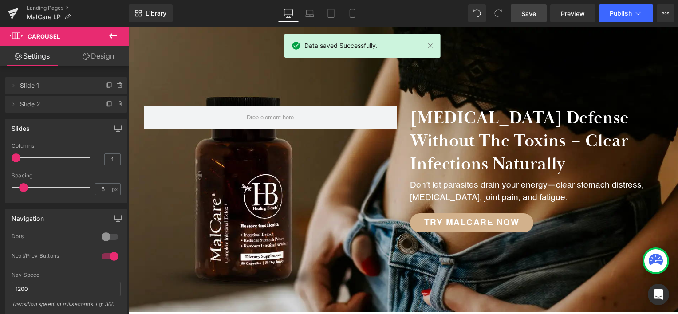
scroll to position [0, 0]
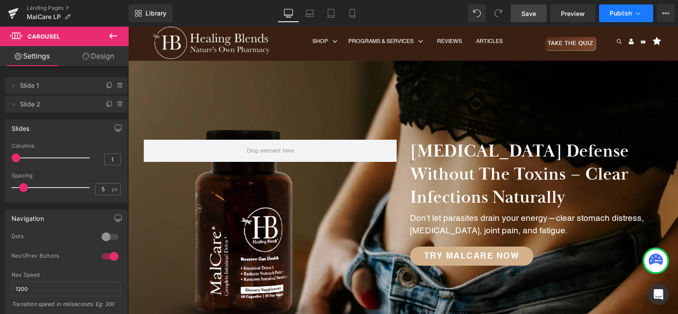
click at [619, 14] on span "Publish" at bounding box center [621, 13] width 22 height 7
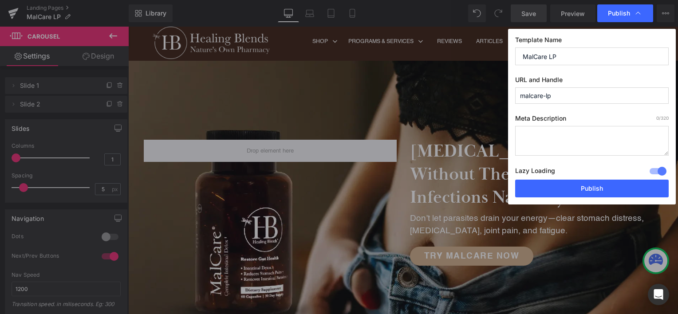
click at [543, 136] on textarea at bounding box center [592, 141] width 154 height 30
paste textarea "Support and Maintain a Healthy GI Tract with MalCare* - Your Ultimate Digestive…"
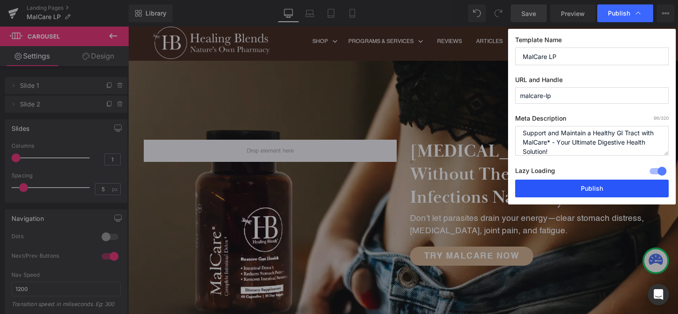
type textarea "Support and Maintain a Healthy GI Tract with MalCare* - Your Ultimate Digestive…"
click at [558, 190] on button "Publish" at bounding box center [592, 189] width 154 height 18
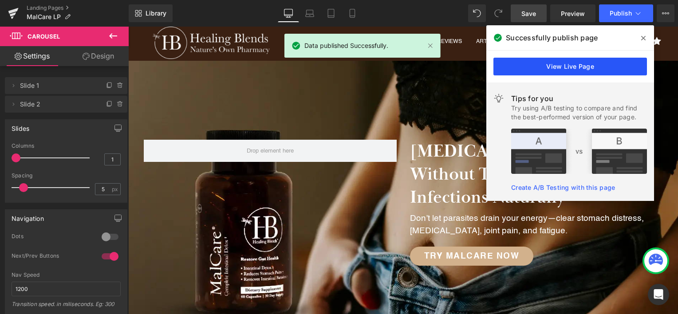
click at [584, 67] on link "View Live Page" at bounding box center [571, 67] width 154 height 18
